Goal: Transaction & Acquisition: Purchase product/service

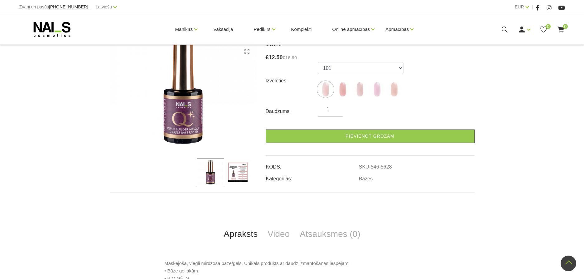
scroll to position [93, 0]
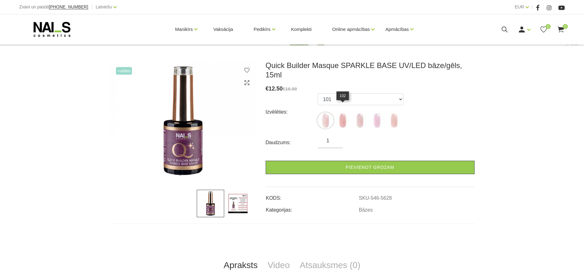
click at [344, 113] on img at bounding box center [343, 120] width 16 height 16
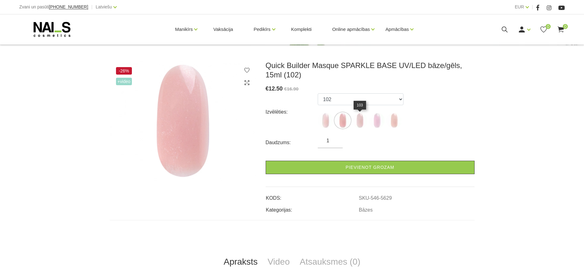
click at [359, 120] on img at bounding box center [360, 120] width 16 height 16
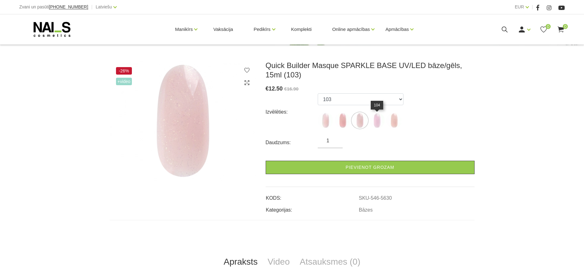
click at [380, 122] on img at bounding box center [377, 120] width 16 height 16
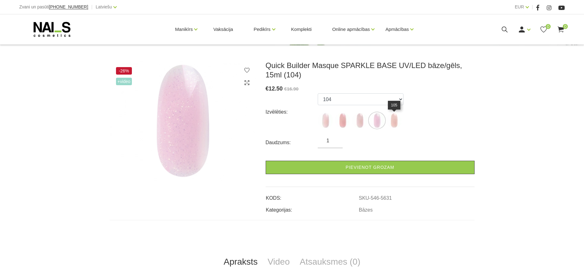
click at [396, 123] on img at bounding box center [394, 120] width 16 height 16
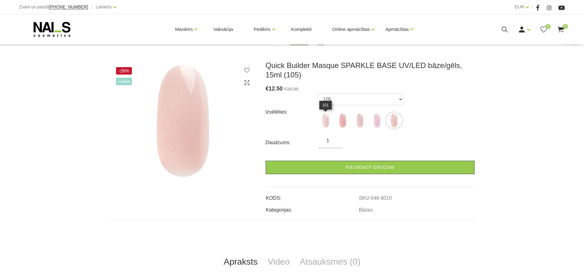
click at [325, 123] on img at bounding box center [325, 120] width 16 height 16
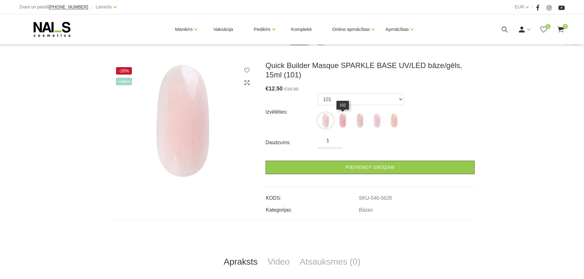
click at [343, 124] on img at bounding box center [343, 120] width 16 height 16
select select "5629"
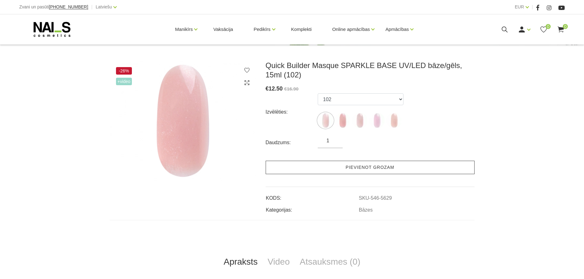
click at [365, 167] on link "Pievienot grozam" at bounding box center [369, 166] width 209 height 13
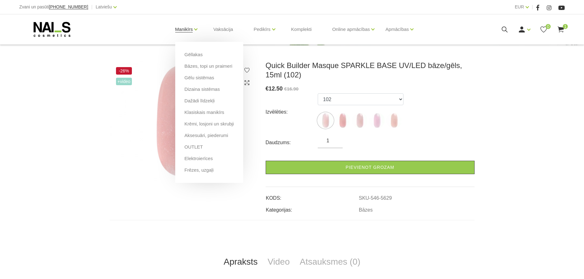
click at [187, 28] on link "Manikīrs" at bounding box center [184, 29] width 18 height 25
click at [203, 68] on link "Bāzes, topi un praimeri" at bounding box center [208, 66] width 48 height 7
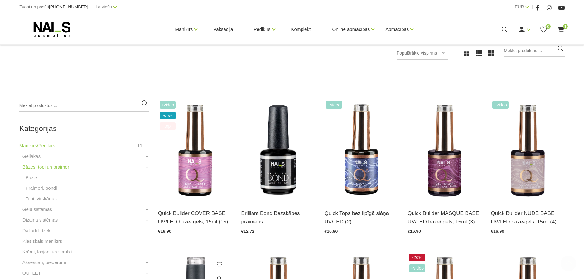
scroll to position [187, 0]
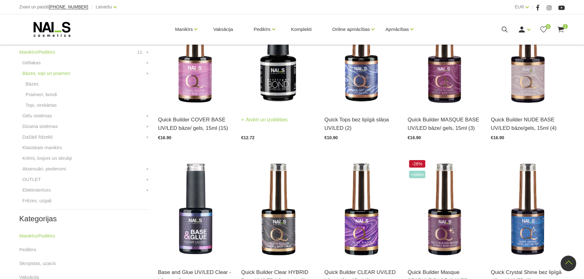
click at [280, 91] on img at bounding box center [278, 57] width 74 height 102
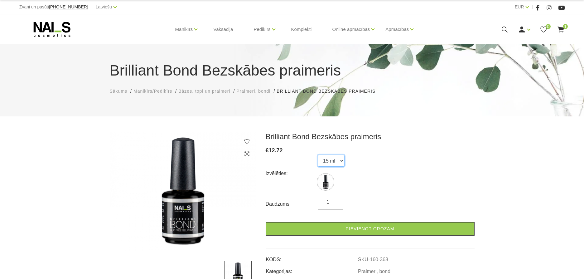
click at [342, 163] on select "15 ml" at bounding box center [330, 161] width 27 height 12
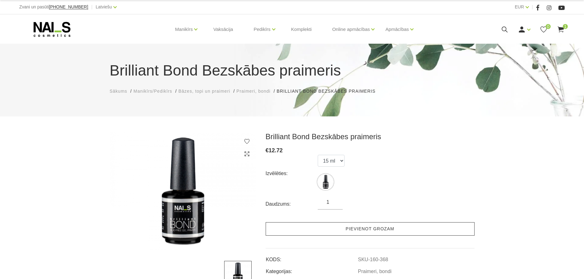
click at [373, 229] on link "Pievienot grozam" at bounding box center [369, 228] width 209 height 13
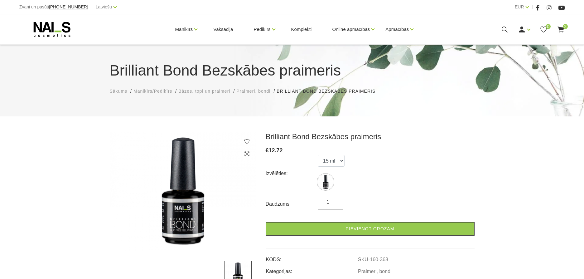
scroll to position [93, 0]
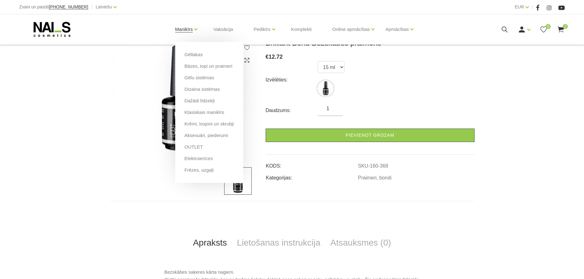
click at [181, 31] on link "Manikīrs" at bounding box center [184, 29] width 18 height 25
click at [200, 66] on link "Bāzes, topi un praimeri" at bounding box center [208, 66] width 48 height 7
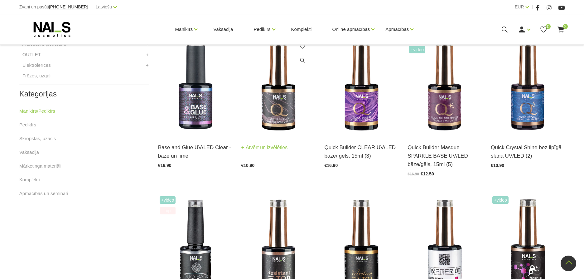
scroll to position [280, 0]
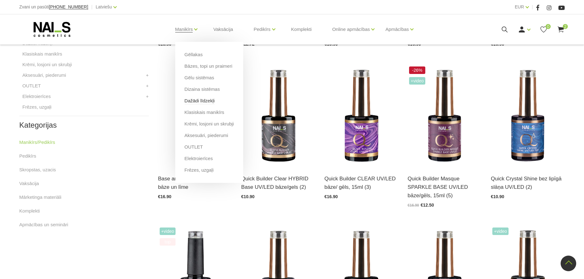
click at [186, 98] on link "Dažādi līdzekļi" at bounding box center [199, 100] width 30 height 7
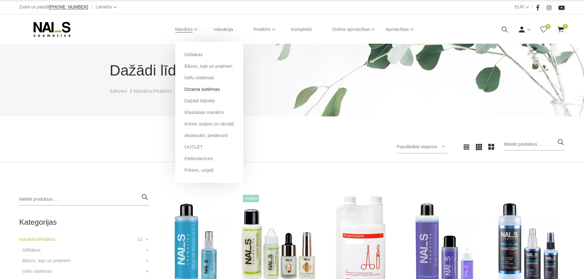
click at [208, 89] on link "Dizaina sistēmas" at bounding box center [201, 89] width 35 height 7
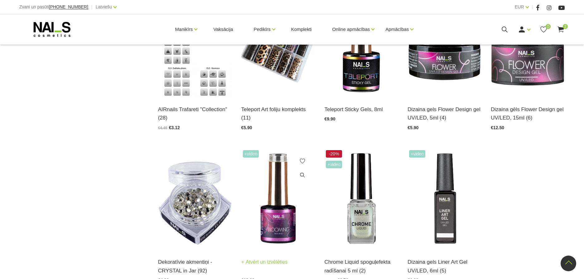
scroll to position [717, 0]
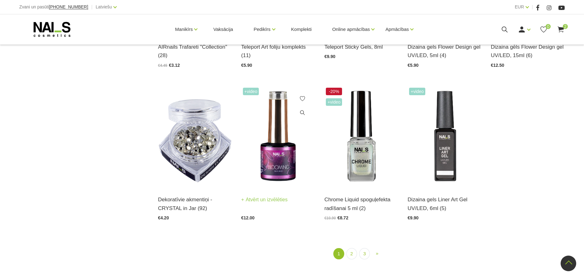
click at [269, 198] on link "Atvērt un izvēlēties" at bounding box center [264, 199] width 46 height 9
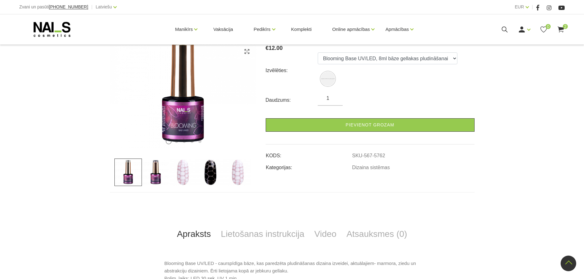
scroll to position [156, 0]
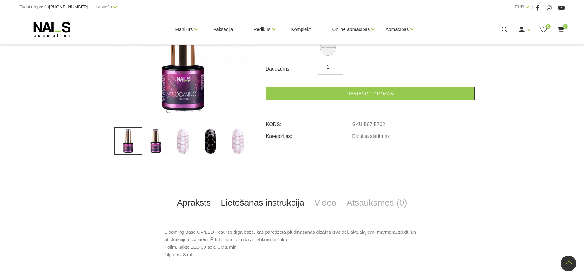
click at [256, 192] on link "Lietošanas instrukcija" at bounding box center [262, 202] width 93 height 21
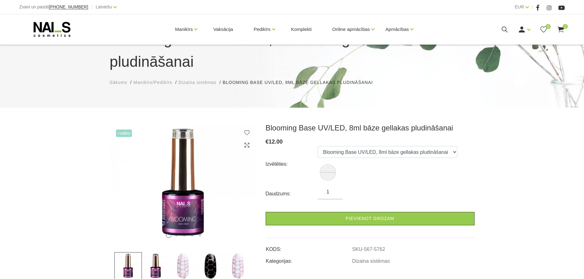
scroll to position [0, 0]
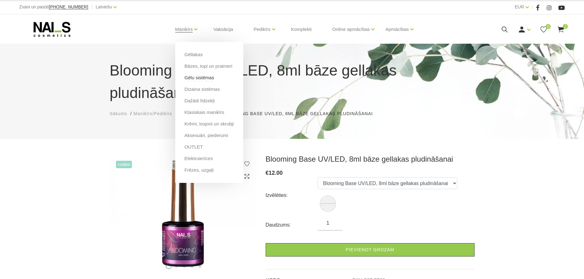
click at [190, 78] on link "Gēlu sistēmas" at bounding box center [199, 77] width 30 height 7
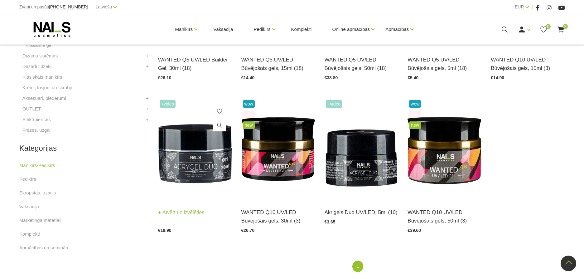
scroll to position [122, 0]
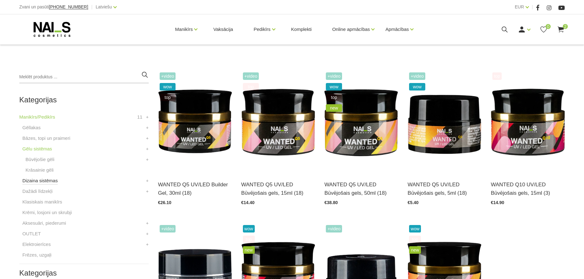
click at [36, 181] on link "Dizaina sistēmas" at bounding box center [39, 180] width 35 height 7
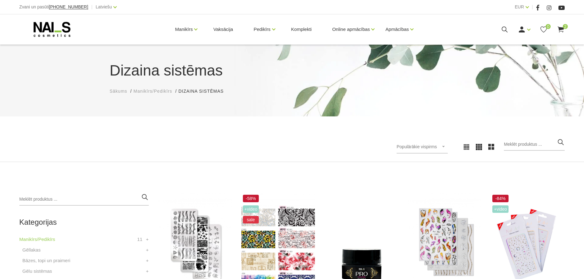
scroll to position [125, 0]
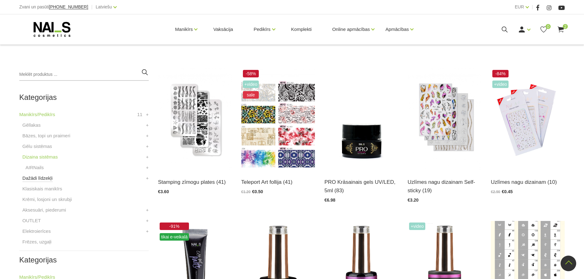
click at [38, 176] on link "Dažādi līdzekļi" at bounding box center [37, 177] width 30 height 7
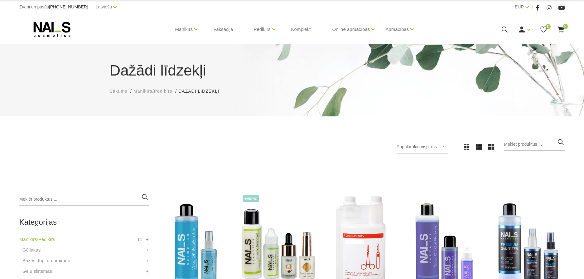
scroll to position [62, 0]
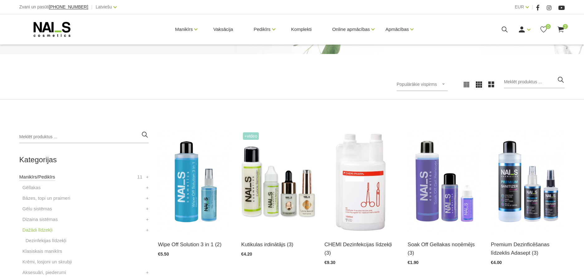
click at [45, 179] on link "Manikīrs/Pedikīrs" at bounding box center [37, 176] width 36 height 7
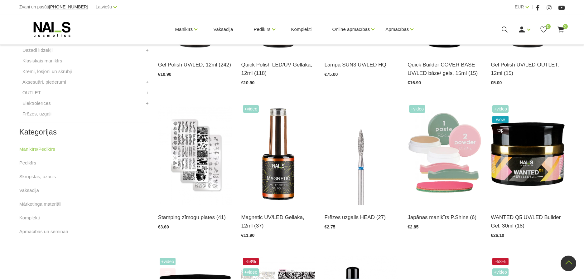
scroll to position [312, 0]
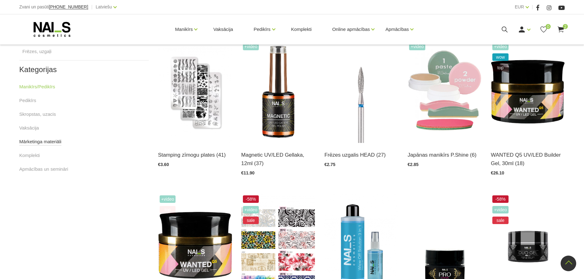
click at [34, 142] on link "Mārketinga materiāli" at bounding box center [40, 141] width 42 height 7
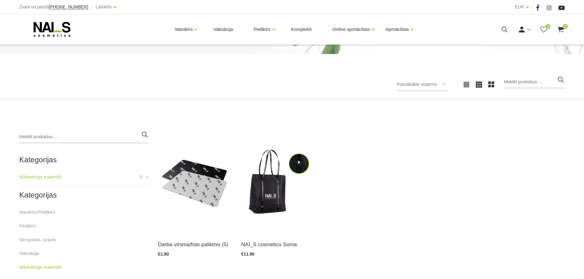
scroll to position [93, 0]
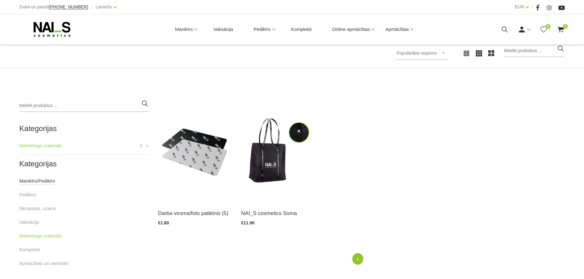
click at [37, 182] on link "Manikīrs/Pedikīrs" at bounding box center [37, 180] width 36 height 7
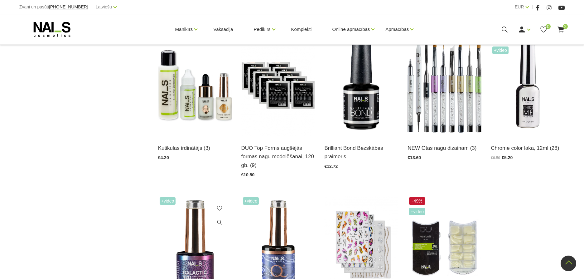
scroll to position [717, 0]
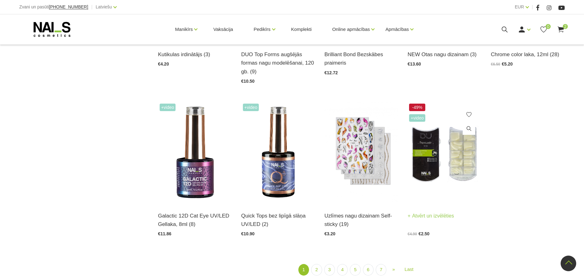
click at [430, 219] on link "Atvērt un izvēlēties" at bounding box center [430, 215] width 46 height 9
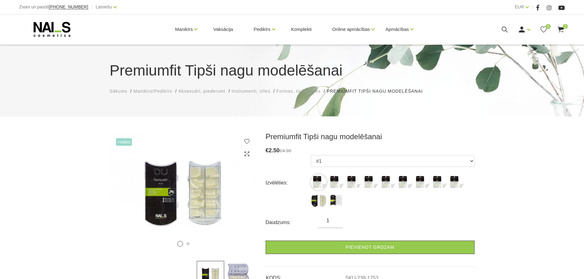
scroll to position [62, 0]
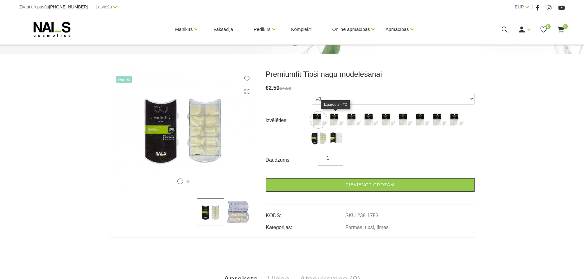
click at [338, 120] on img at bounding box center [336, 120] width 16 height 16
select select "1754"
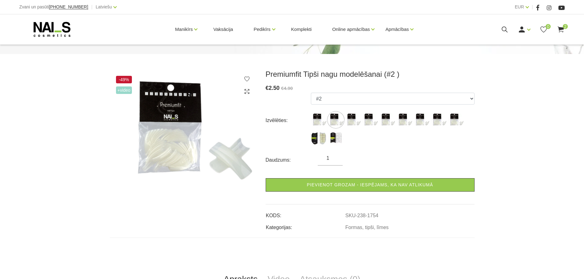
click at [284, 79] on h3 "Premiumfit Tipši nagu modelēšanai (#2 )" at bounding box center [369, 73] width 209 height 9
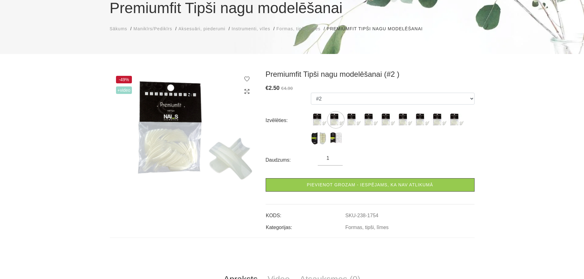
scroll to position [0, 0]
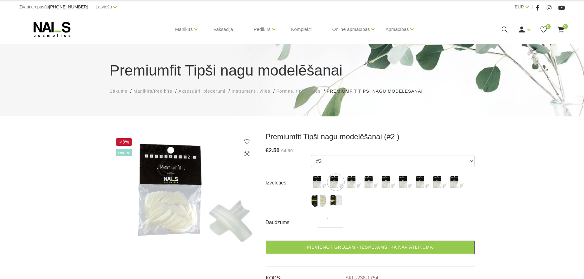
click at [260, 92] on span "Instrumenti, vīles" at bounding box center [251, 90] width 39 height 5
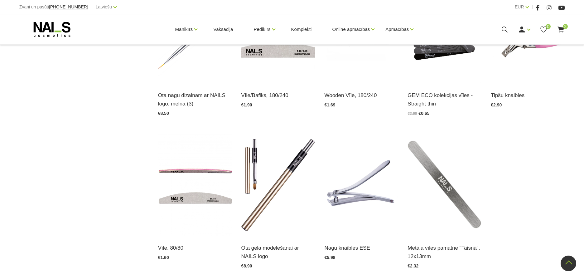
scroll to position [779, 0]
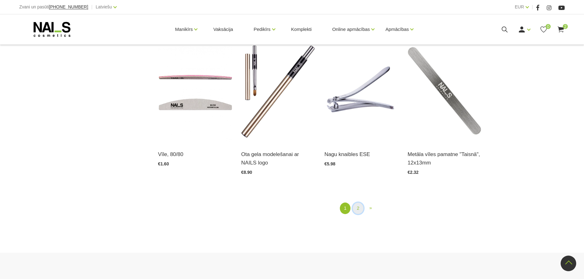
click at [360, 202] on link "2" at bounding box center [357, 208] width 11 height 12
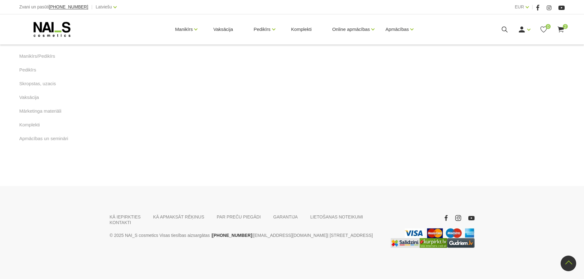
scroll to position [524, 0]
click at [357, 40] on link "1" at bounding box center [357, 35] width 11 height 12
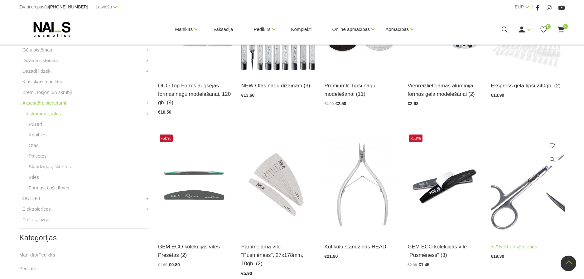
scroll to position [252, 0]
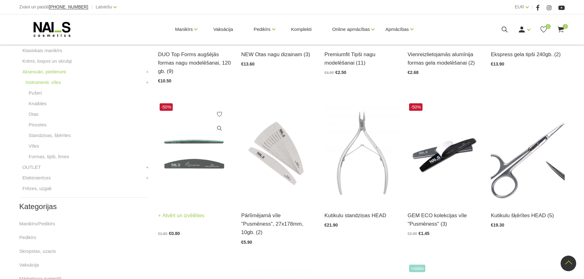
click at [184, 214] on link "Atvērt un izvēlēties" at bounding box center [181, 215] width 46 height 9
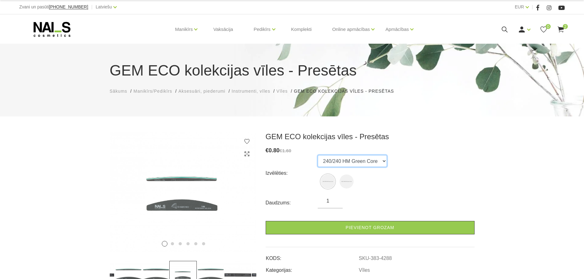
click at [382, 161] on select "240/240 HM Green Core 100/100 HM Green Core" at bounding box center [351, 161] width 69 height 12
click at [285, 90] on span "Vīles" at bounding box center [281, 90] width 11 height 5
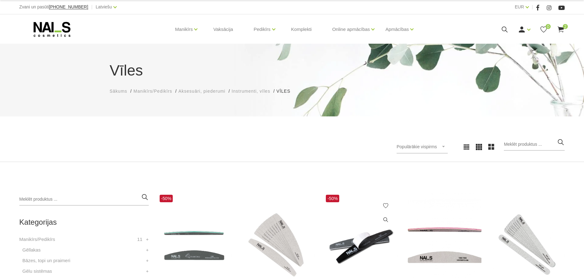
scroll to position [93, 0]
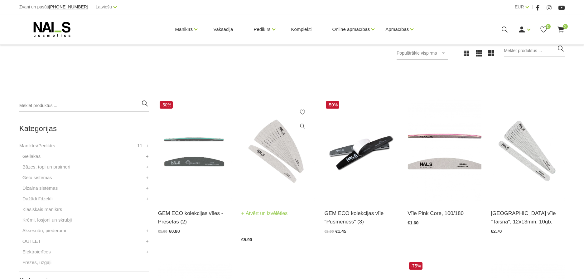
click at [272, 213] on link "Atvērt un izvēlēties" at bounding box center [264, 213] width 46 height 9
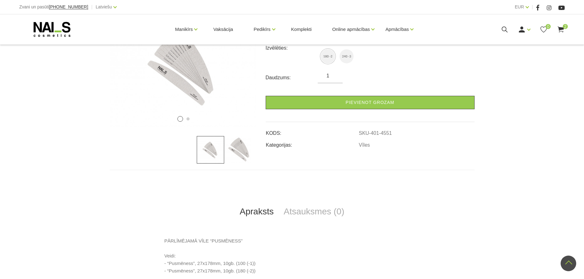
scroll to position [62, 0]
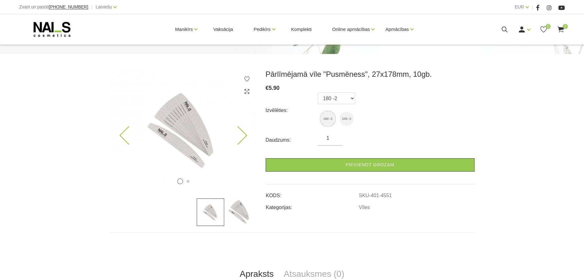
click at [198, 136] on img at bounding box center [183, 128] width 146 height 119
click at [199, 136] on img at bounding box center [183, 128] width 146 height 119
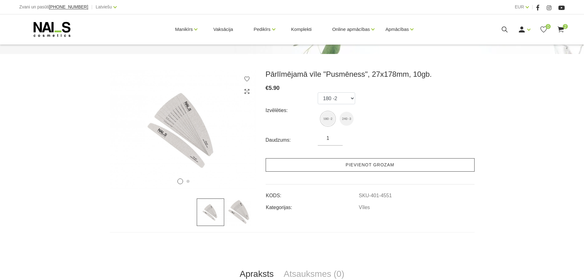
click at [388, 165] on link "Pievienot grozam" at bounding box center [369, 164] width 209 height 13
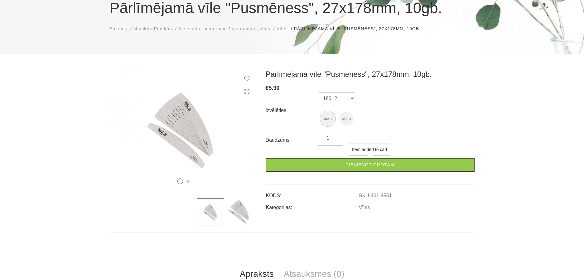
scroll to position [0, 0]
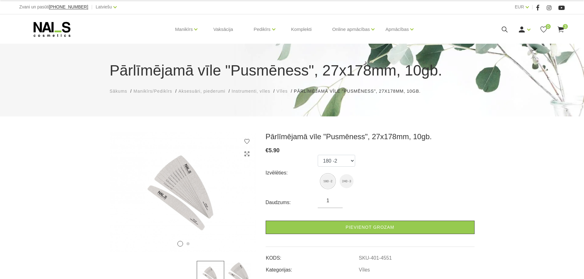
click at [284, 92] on span "Vīles" at bounding box center [281, 90] width 11 height 5
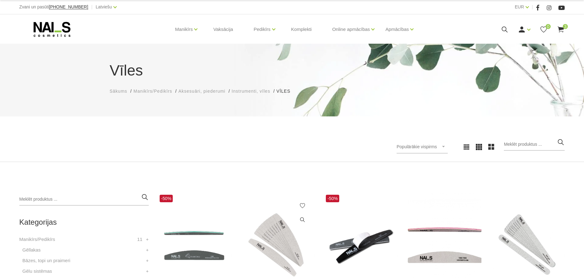
scroll to position [93, 0]
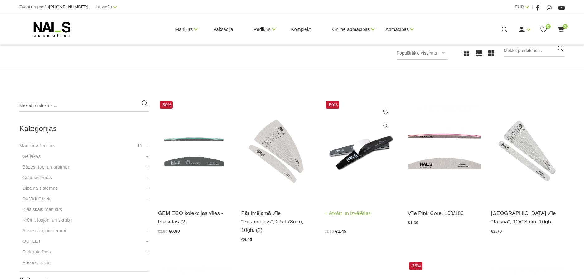
click at [339, 170] on img at bounding box center [361, 150] width 74 height 102
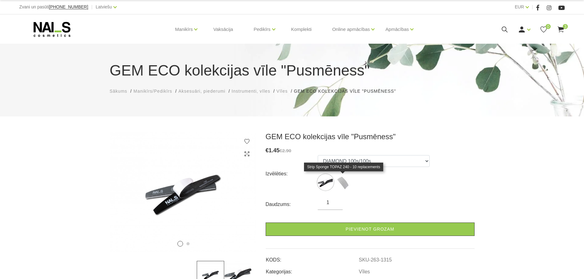
scroll to position [62, 0]
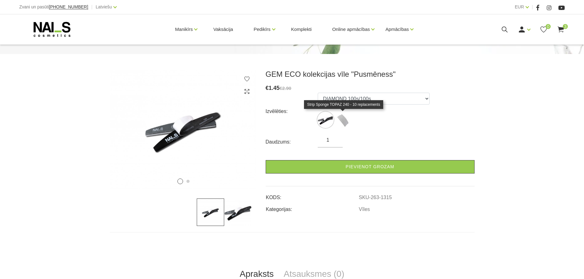
click at [338, 125] on img at bounding box center [343, 120] width 16 height 16
select select "1309"
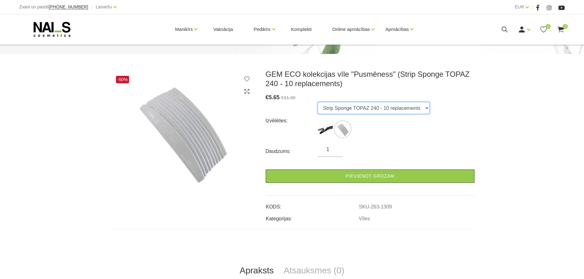
click at [424, 107] on select "DIAMOND 100s/100s Strip Sponge TOPAZ 240 - 10 replacements" at bounding box center [373, 108] width 112 height 12
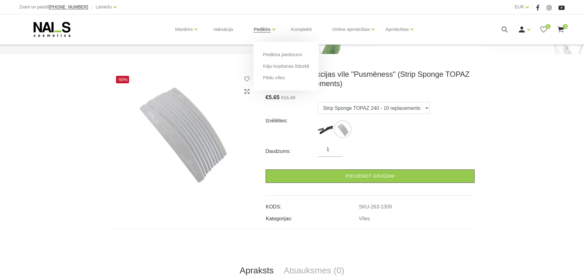
click at [265, 29] on link "Pedikīrs" at bounding box center [261, 29] width 17 height 25
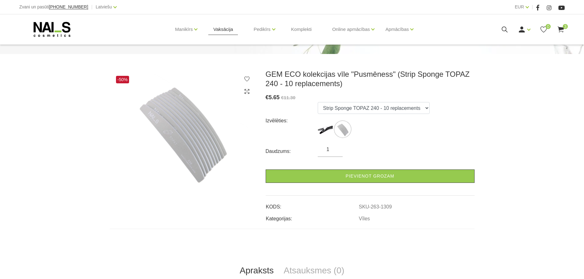
click at [229, 31] on link "Vaksācija" at bounding box center [223, 29] width 30 height 30
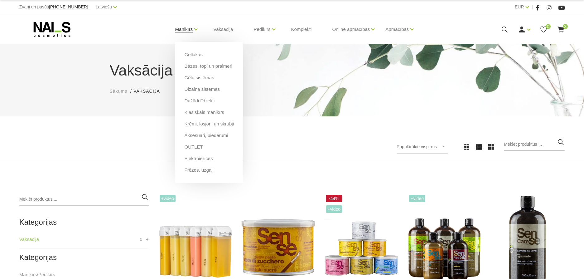
click at [184, 28] on link "Manikīrs" at bounding box center [184, 29] width 18 height 25
click at [204, 172] on link "Frēzes, uzgaļi" at bounding box center [198, 169] width 29 height 7
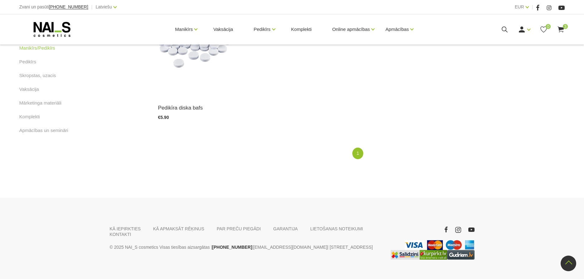
scroll to position [249, 0]
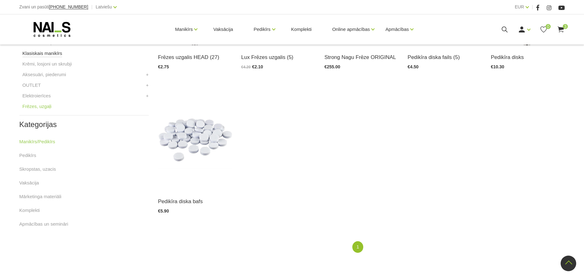
click at [56, 53] on link "Klasiskais manikīrs" at bounding box center [42, 53] width 40 height 7
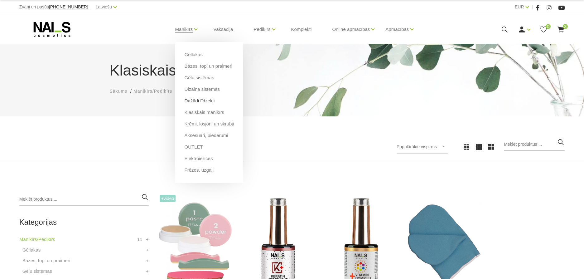
click at [189, 102] on link "Dažādi līdzekļi" at bounding box center [199, 100] width 30 height 7
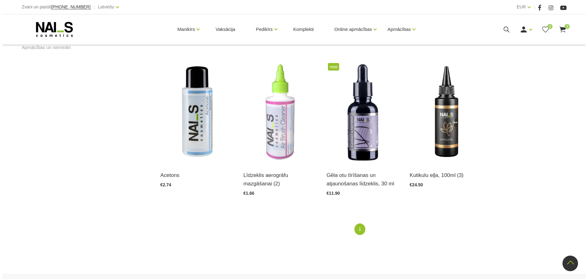
scroll to position [312, 0]
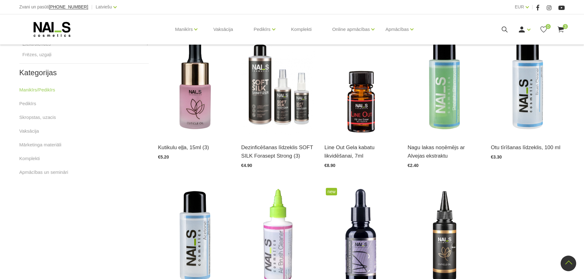
click at [561, 31] on use at bounding box center [560, 29] width 6 height 6
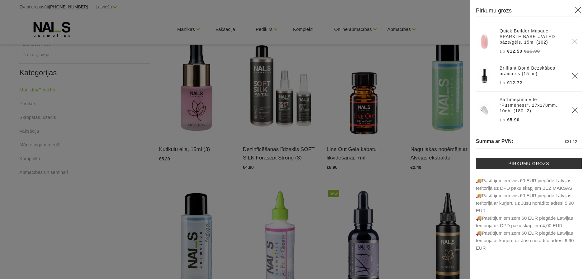
scroll to position [2, 0]
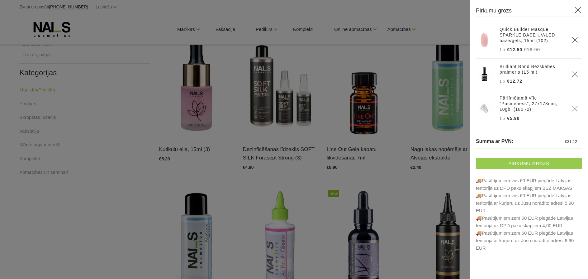
click at [533, 161] on link "Pirkumu grozs" at bounding box center [529, 163] width 106 height 11
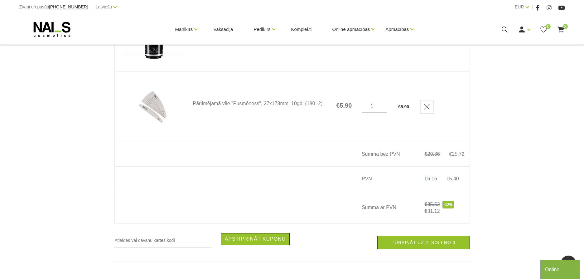
scroll to position [249, 0]
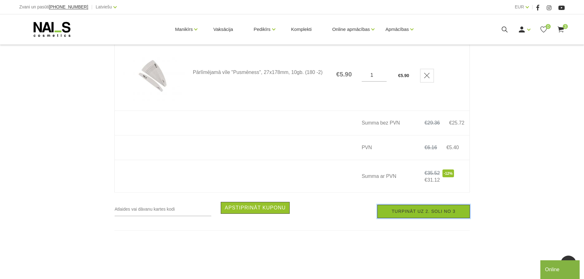
click at [427, 210] on link "Turpināt uz 2. soli no 3" at bounding box center [423, 210] width 92 height 13
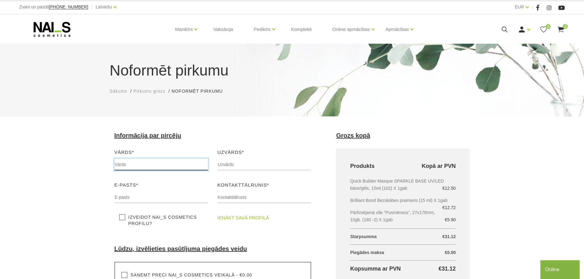
click at [152, 164] on input "text" at bounding box center [161, 164] width 94 height 12
type input "Lāsma"
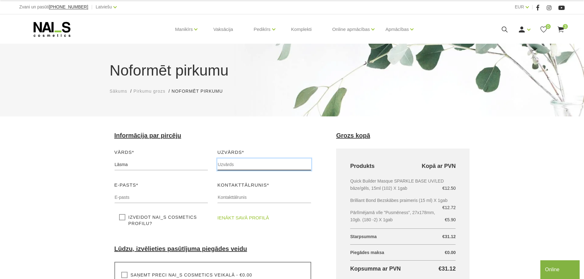
type input "Grīnhofa"
type input "[EMAIL_ADDRESS][DOMAIN_NAME]"
type input "29247450"
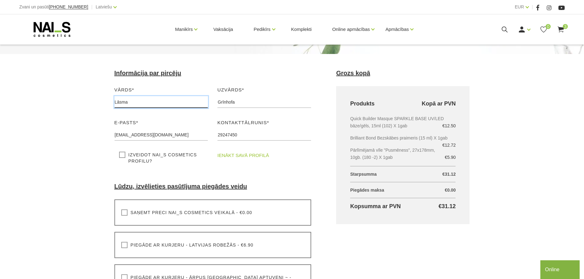
scroll to position [125, 0]
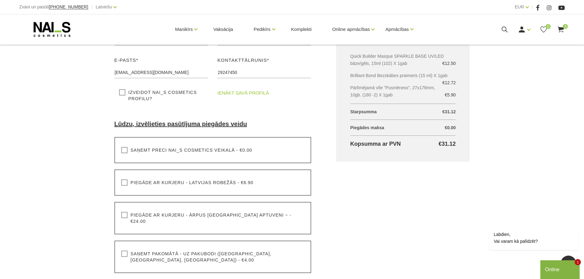
click at [124, 250] on label "Saņemt pakomātā - uz pakubodi ([GEOGRAPHIC_DATA], [GEOGRAPHIC_DATA], [GEOGRAPHI…" at bounding box center [212, 256] width 183 height 12
click at [0, 0] on input "Saņemt pakomātā - uz pakubodi ([GEOGRAPHIC_DATA], [GEOGRAPHIC_DATA], [GEOGRAPHI…" at bounding box center [0, 0] width 0 height 0
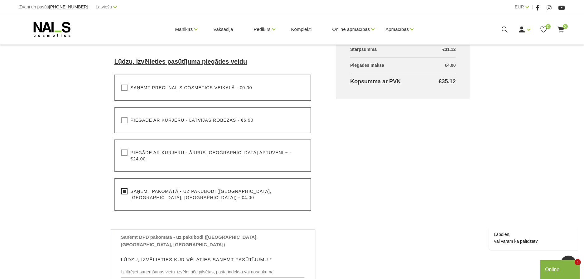
scroll to position [249, 0]
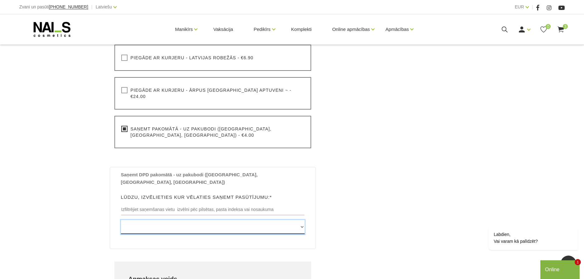
click at [301, 220] on select "[GEOGRAPHIC_DATA] , [GEOGRAPHIC_DATA], LV3913, (Paku Skapis TOP Iecava) [STREET…" at bounding box center [213, 227] width 184 height 14
select select "[STREET_ADDRESS], (Paku Skapis TC Rimi Tukums)"
click at [121, 220] on select "[GEOGRAPHIC_DATA] , [GEOGRAPHIC_DATA], LV3913, (Paku Skapis TOP Iecava) [STREET…" at bounding box center [213, 227] width 184 height 14
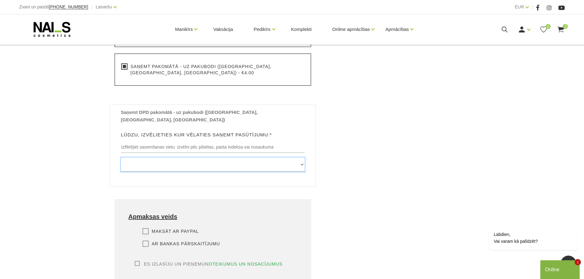
scroll to position [343, 0]
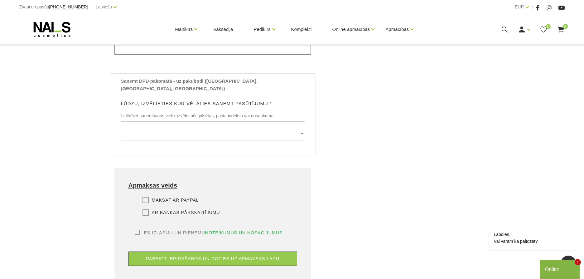
click at [145, 209] on label "Ar bankas pārskaitījumu" at bounding box center [181, 212] width 78 height 6
click at [0, 0] on input "Ar bankas pārskaitījumu" at bounding box center [0, 0] width 0 height 0
click at [138, 229] on label "Es izlasīju un pieņemu noteikumus un nosacījumus" at bounding box center [209, 232] width 148 height 6
click at [0, 0] on input "Es izlasīju un pieņemu noteikumus un nosacījumus" at bounding box center [0, 0] width 0 height 0
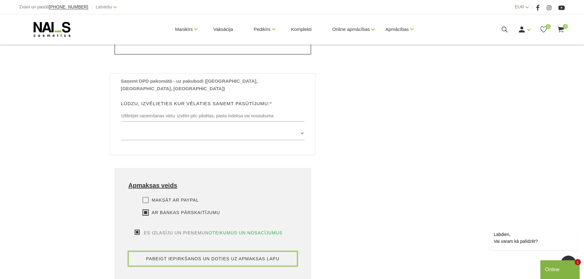
click at [225, 251] on button "pabeigt iepirkšanos un doties uz apmaksas lapu" at bounding box center [212, 258] width 169 height 14
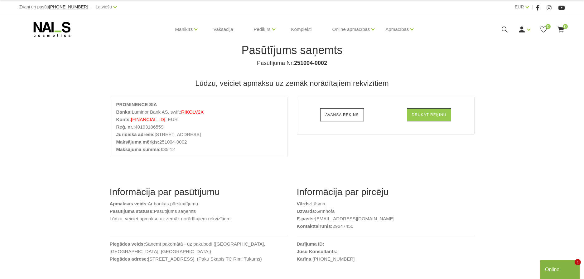
click at [346, 116] on link "Avansa rēķins" at bounding box center [341, 114] width 43 height 13
